Goal: Information Seeking & Learning: Learn about a topic

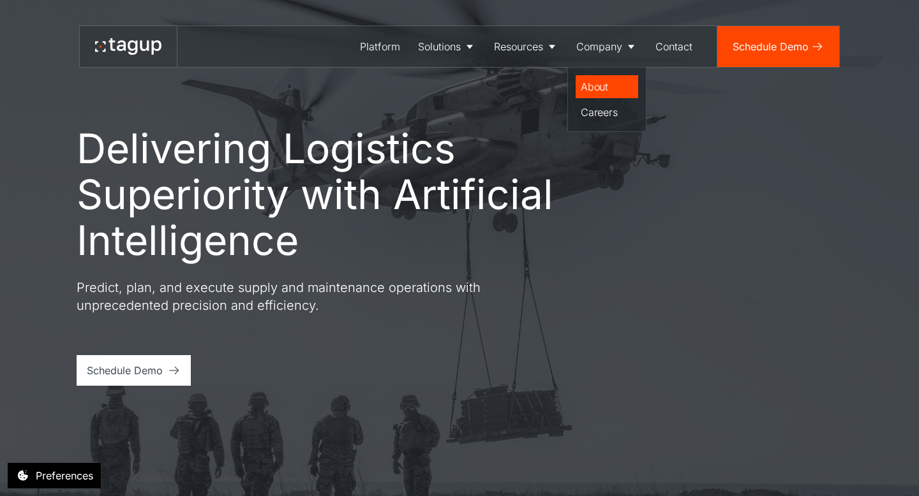
click at [598, 91] on div "About" at bounding box center [606, 86] width 52 height 15
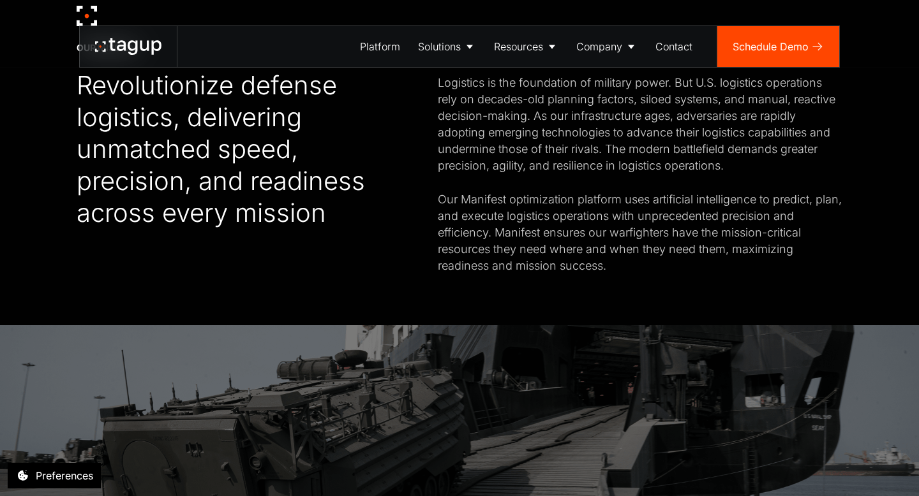
scroll to position [551, 0]
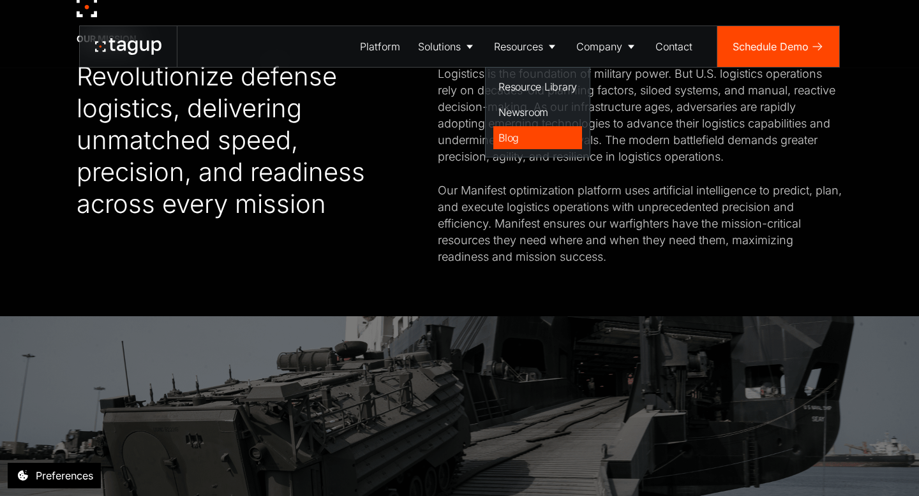
click at [500, 141] on div "Blog" at bounding box center [537, 137] width 78 height 15
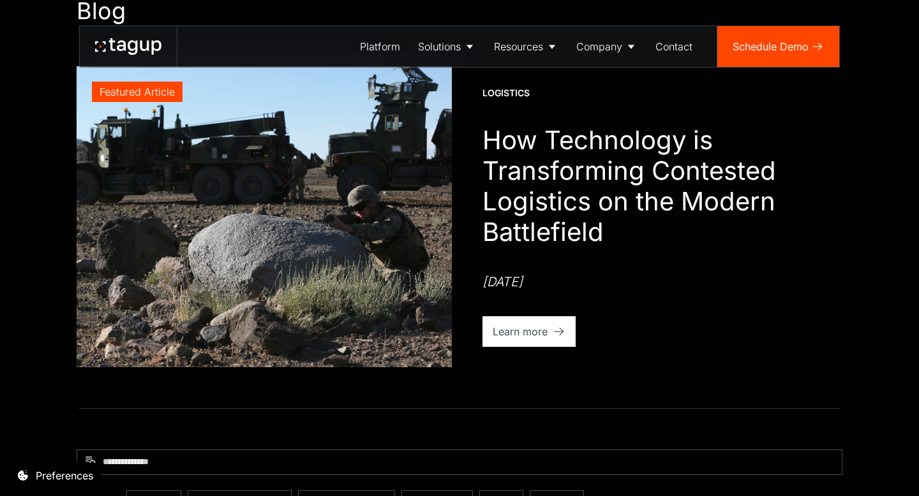
scroll to position [71, 0]
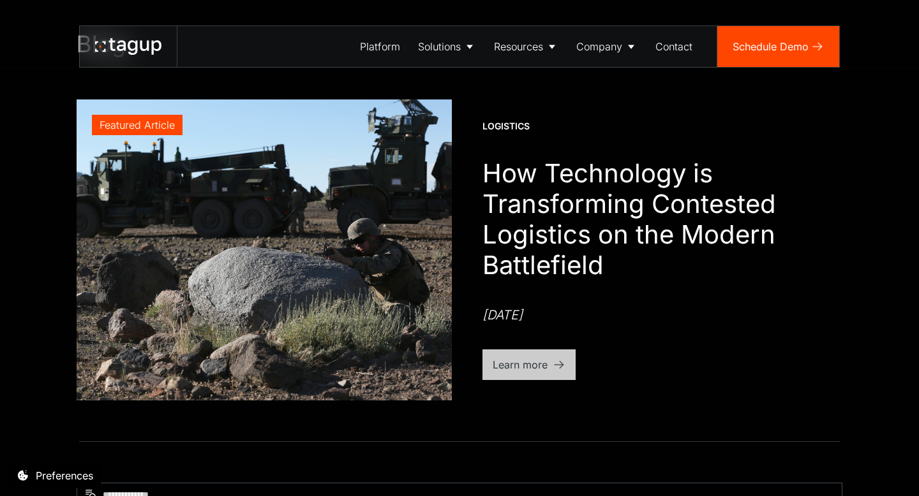
click at [530, 360] on div "Learn more" at bounding box center [519, 364] width 55 height 15
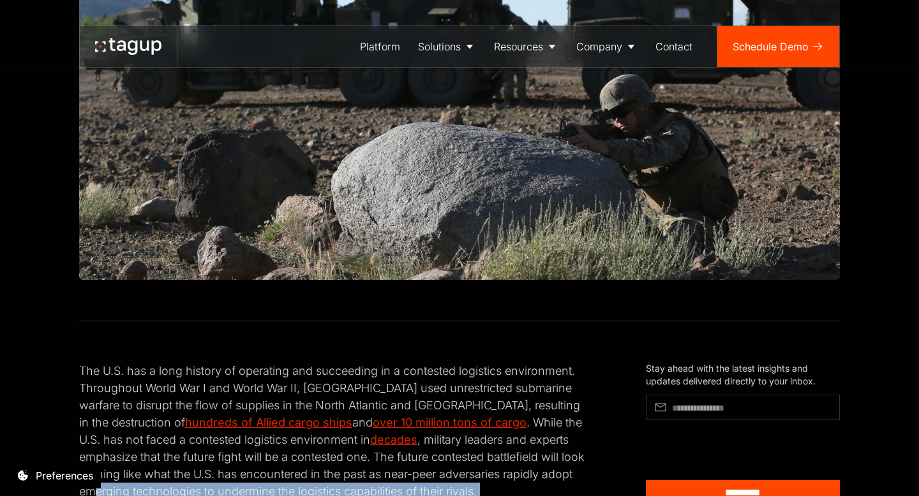
scroll to position [336, 0]
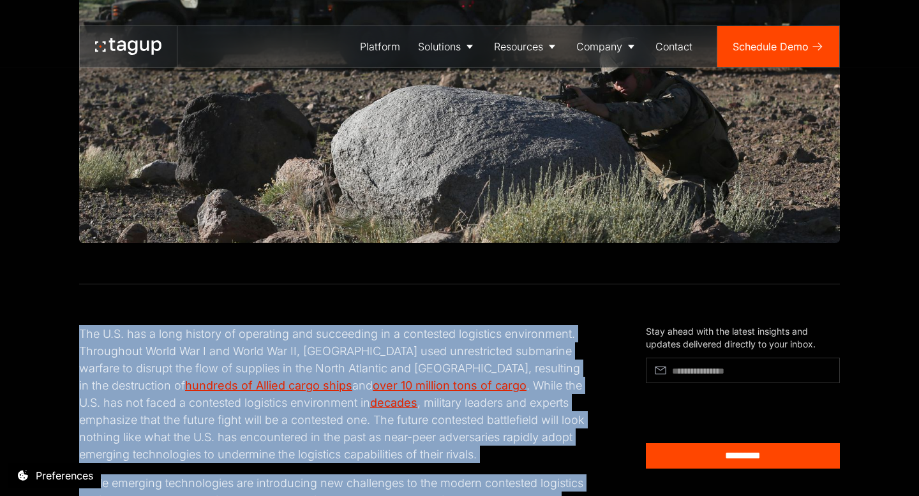
drag, startPoint x: 207, startPoint y: 346, endPoint x: 71, endPoint y: 339, distance: 135.4
copy div "The U.S. has a long history of operating and succeeding in a contested logistic…"
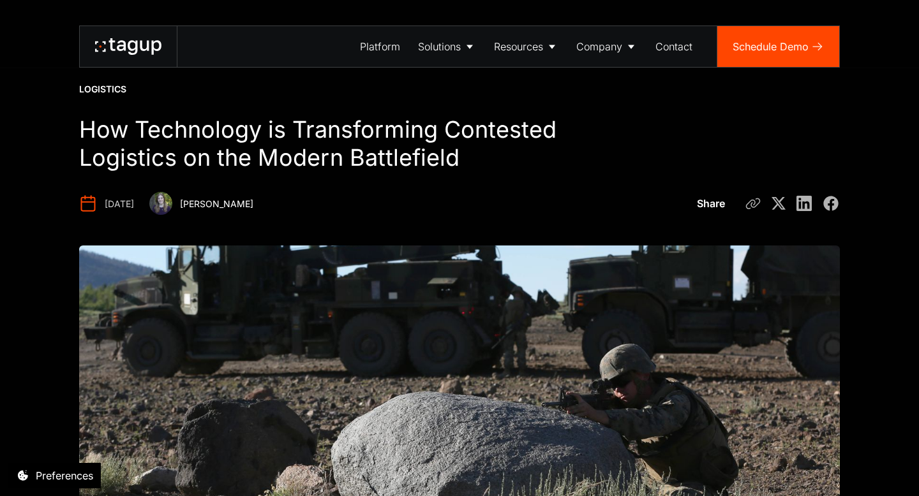
scroll to position [0, 0]
